Goal: Find contact information: Find contact information

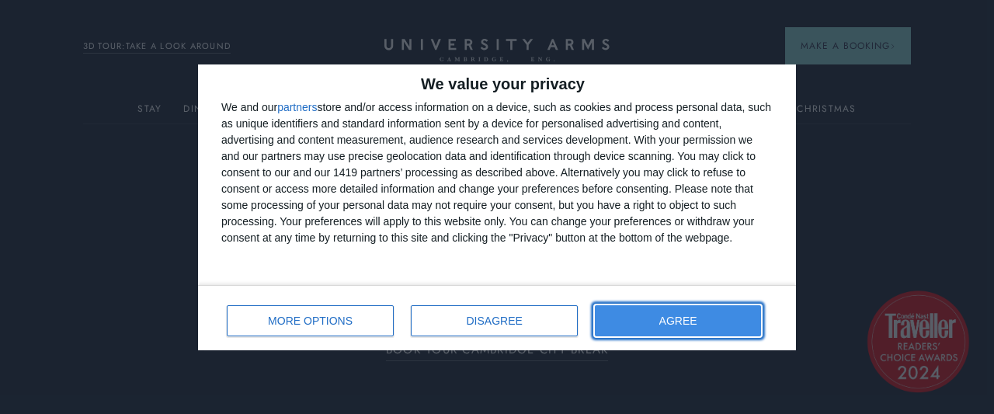
click at [687, 322] on span "AGREE" at bounding box center [678, 320] width 38 height 11
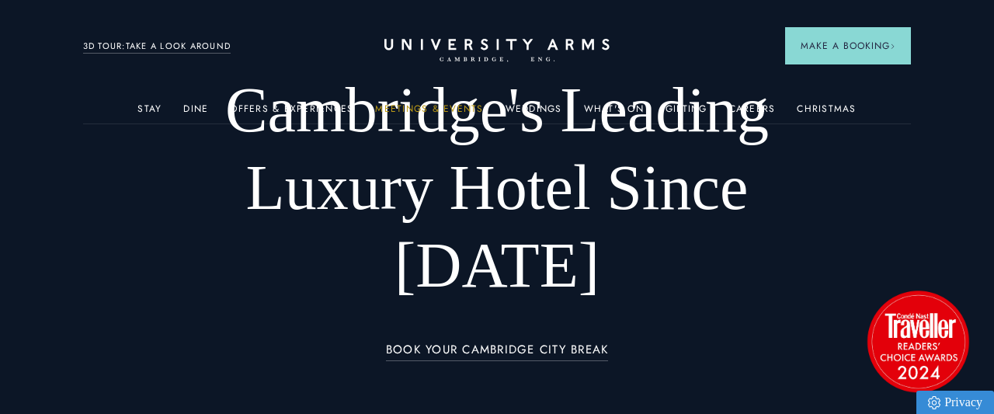
click at [430, 106] on link "Meetings & Events" at bounding box center [429, 113] width 108 height 20
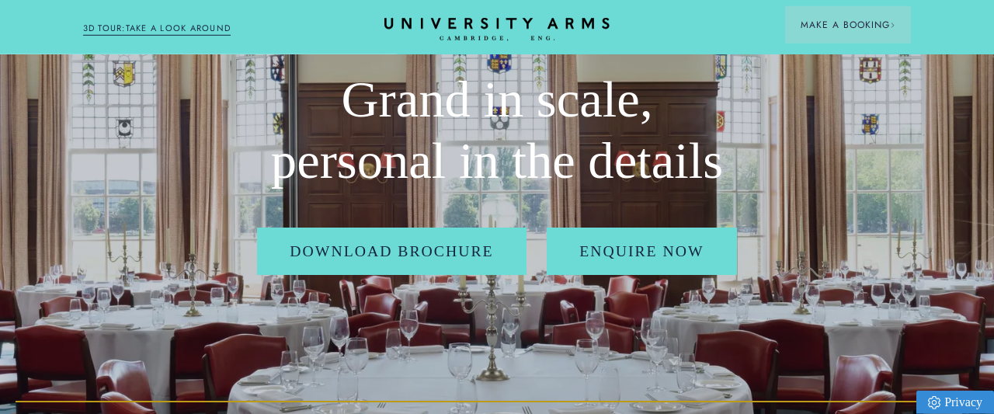
scroll to position [81, 0]
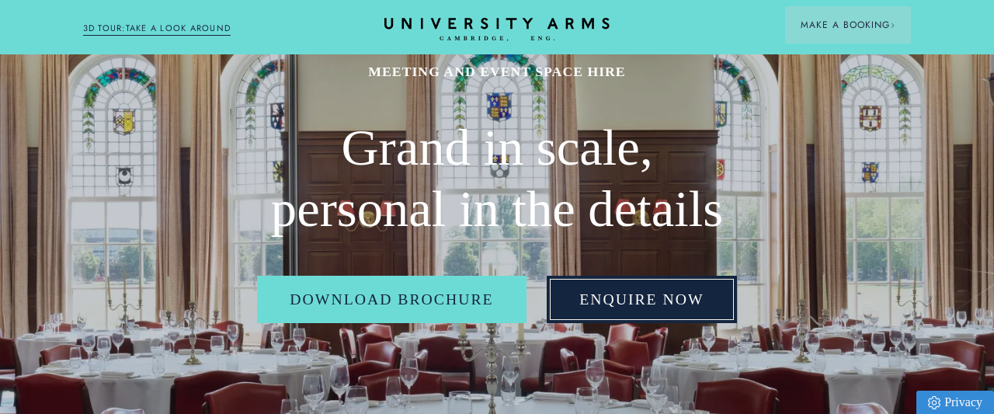
click at [625, 302] on link "Enquire Now" at bounding box center [642, 300] width 190 height 48
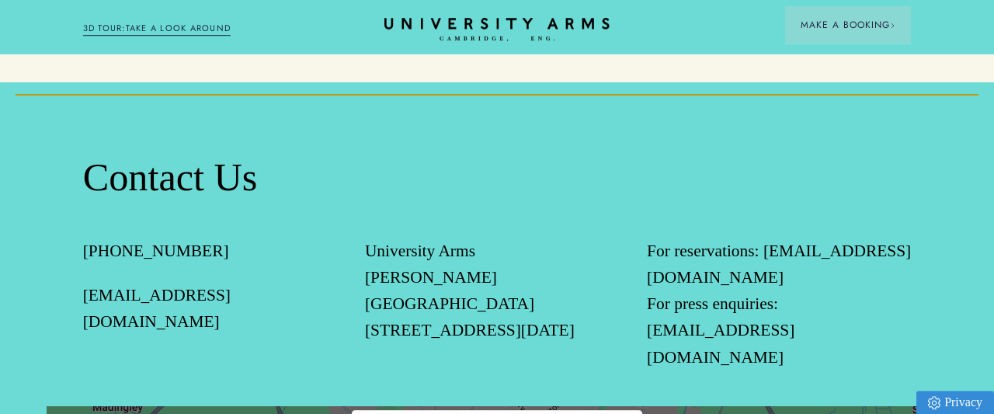
scroll to position [1373, 0]
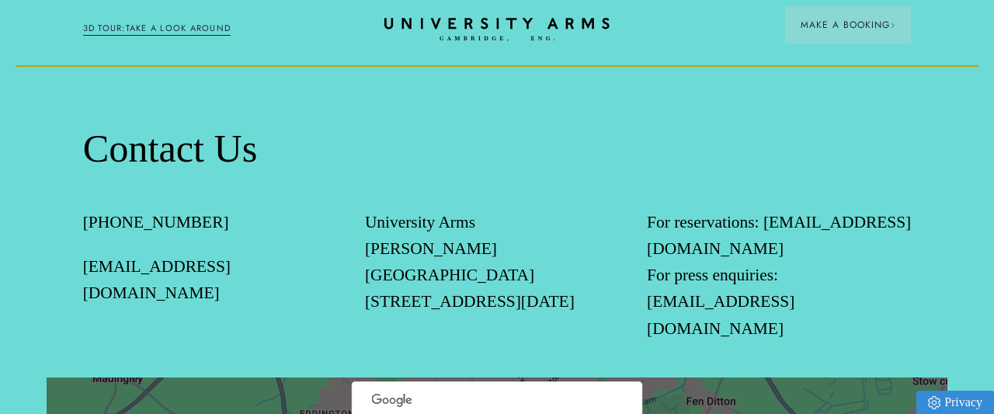
drag, startPoint x: 87, startPoint y: 240, endPoint x: 301, endPoint y: 252, distance: 213.9
click at [307, 254] on div "Contact Us [PHONE_NUMBER] [EMAIL_ADDRESS][DOMAIN_NAME] University [STREET_ADDRE…" at bounding box center [497, 287] width 994 height 467
copy link "[EMAIL_ADDRESS][DOMAIN_NAME]"
click at [296, 284] on div "[PHONE_NUMBER] [EMAIL_ADDRESS][DOMAIN_NAME]" at bounding box center [215, 293] width 264 height 169
